Goal: Find specific page/section: Find specific page/section

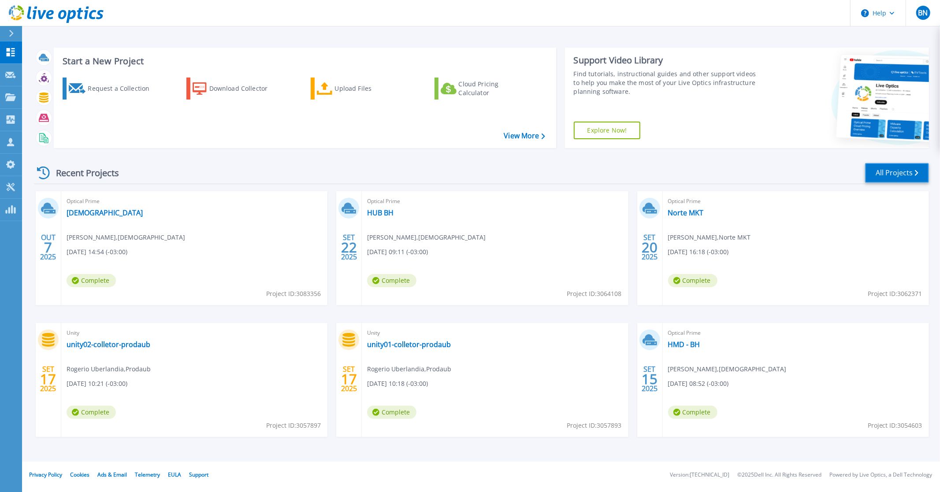
click at [878, 170] on link "All Projects" at bounding box center [897, 173] width 64 height 20
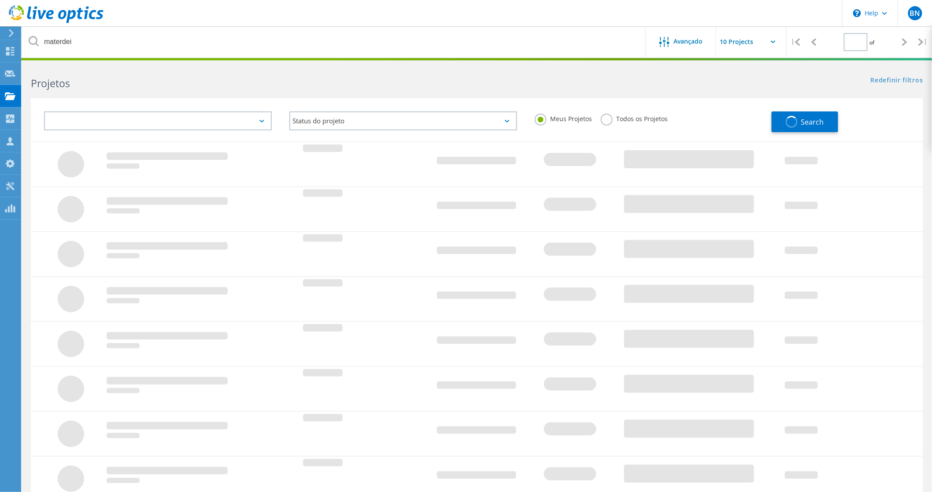
type input "1"
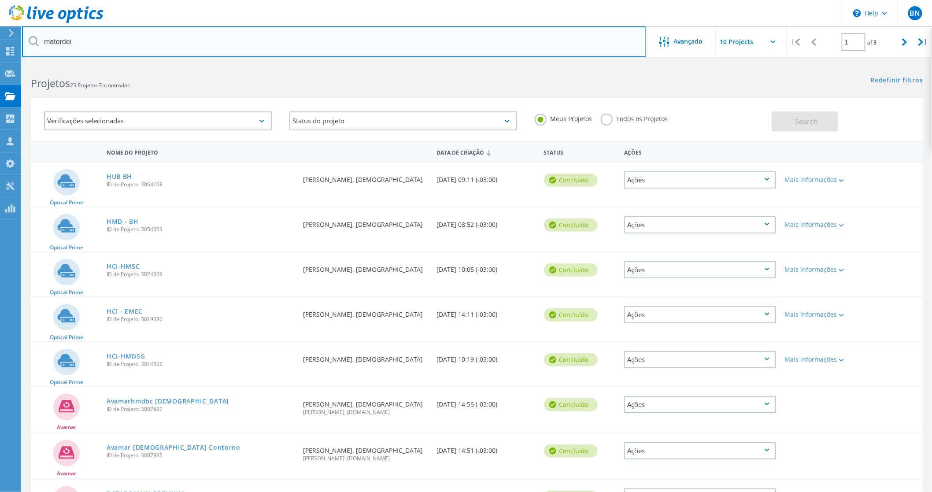
click at [133, 49] on input "materdei" at bounding box center [334, 41] width 624 height 31
click at [133, 45] on input "materdei" at bounding box center [334, 41] width 624 height 31
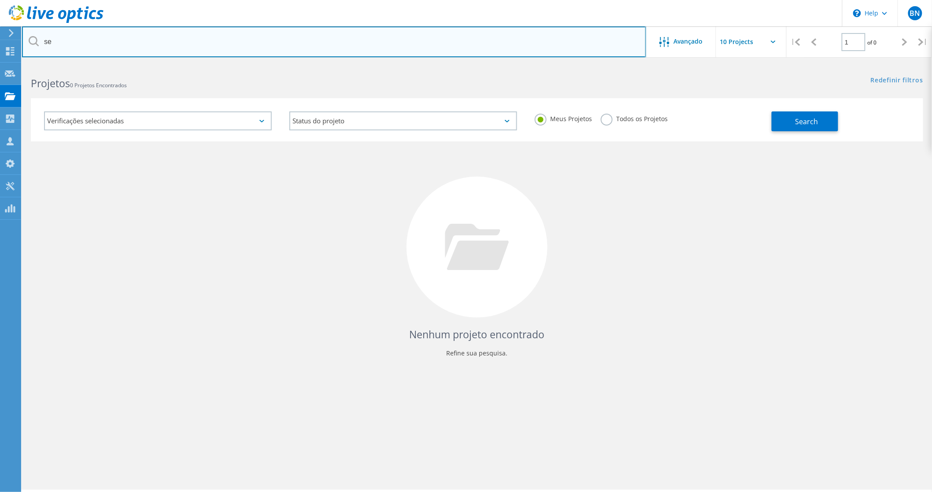
type input "s"
type input "j"
click at [131, 45] on input "text" at bounding box center [334, 41] width 624 height 31
type input "m"
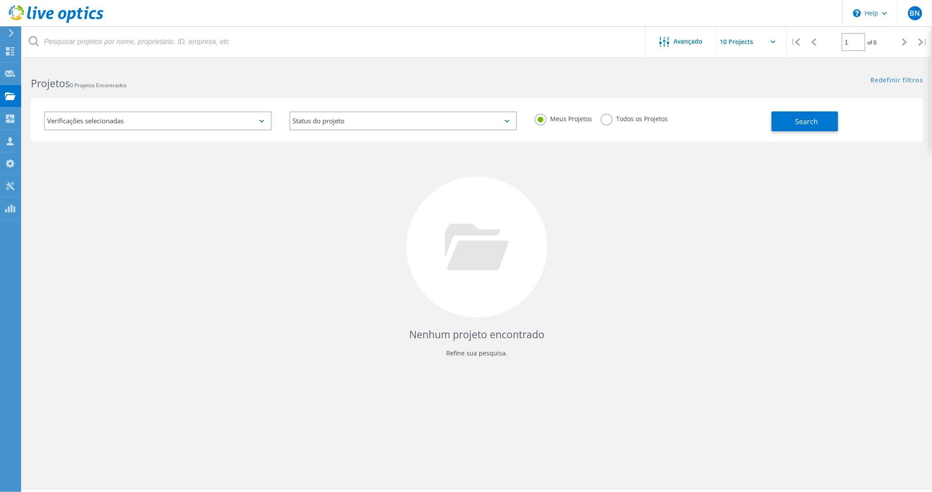
click at [33, 37] on icon at bounding box center [34, 41] width 10 height 10
click at [786, 115] on button "Search" at bounding box center [805, 121] width 67 height 20
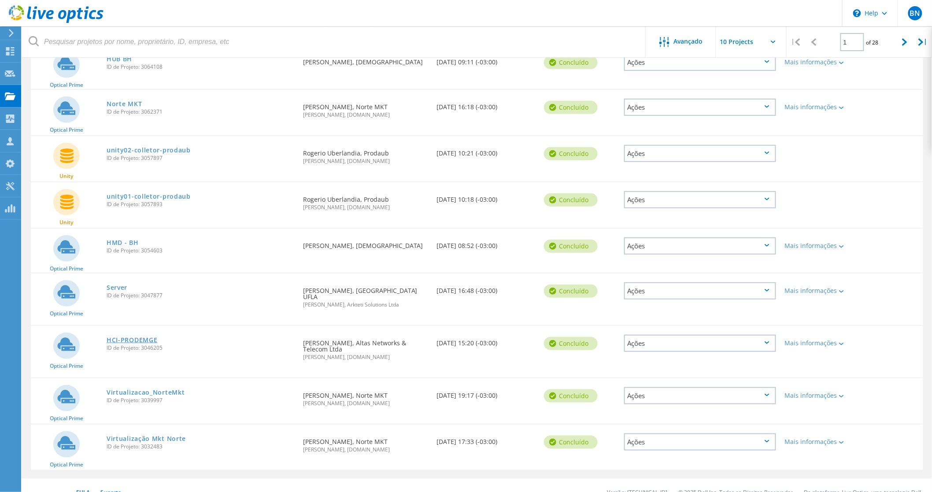
scroll to position [172, 0]
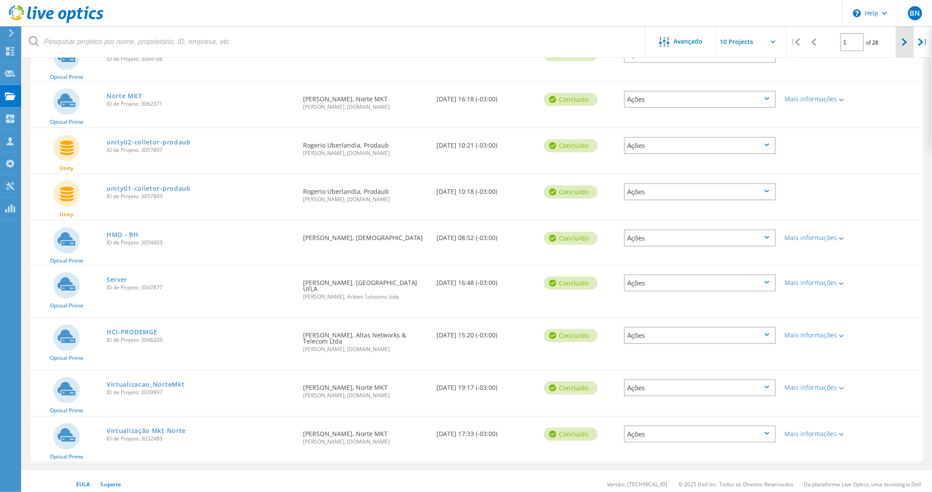
click at [903, 42] on icon at bounding box center [904, 41] width 5 height 7
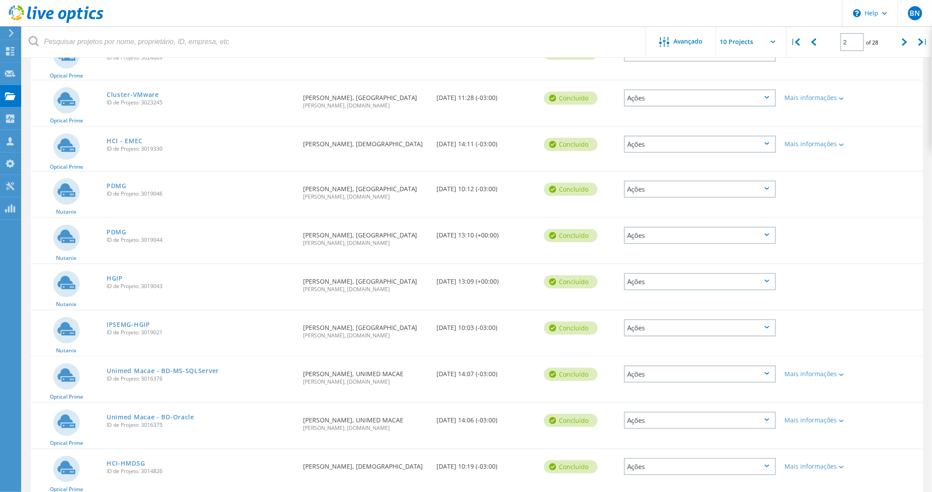
scroll to position [158, 0]
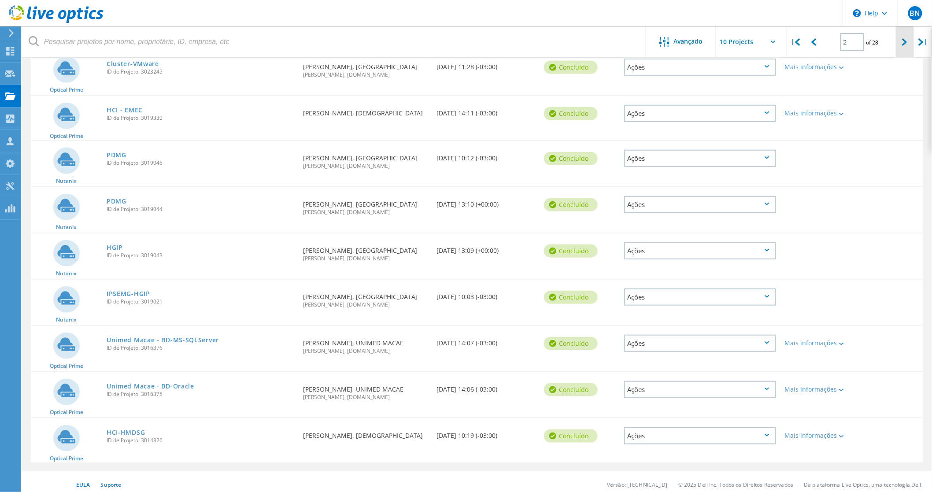
click at [901, 42] on div at bounding box center [905, 41] width 18 height 31
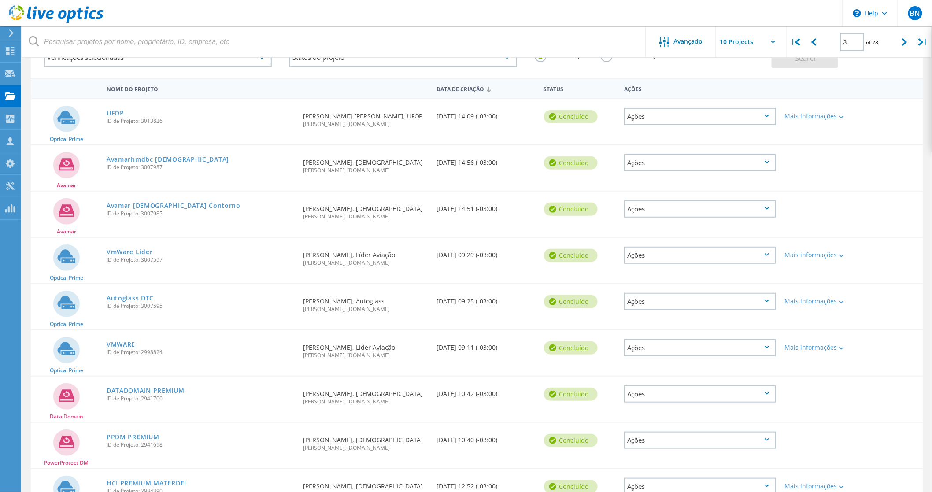
scroll to position [60, 0]
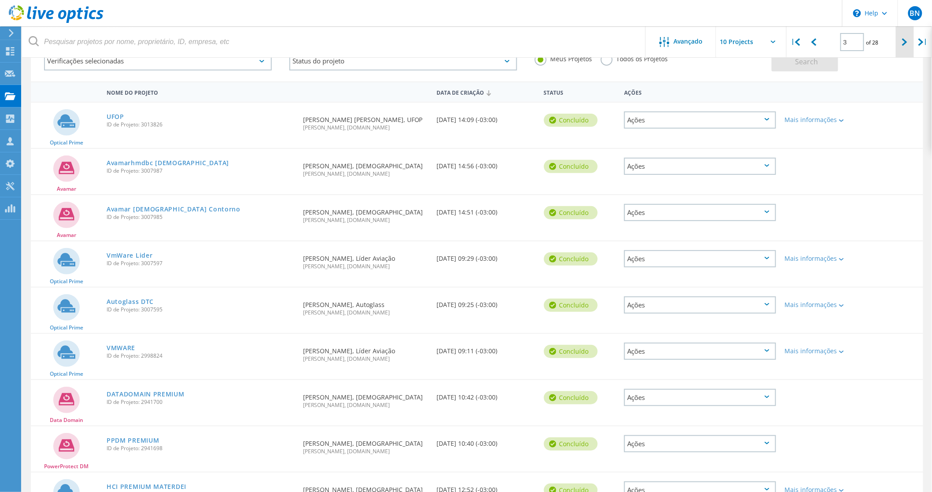
click at [905, 40] on icon at bounding box center [904, 41] width 5 height 7
type input "4"
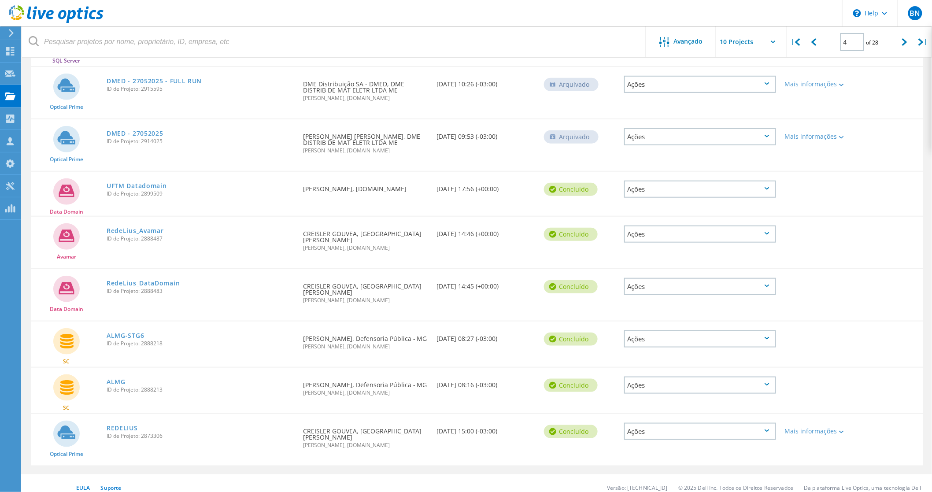
scroll to position [191, 0]
